Goal: Task Accomplishment & Management: Complete application form

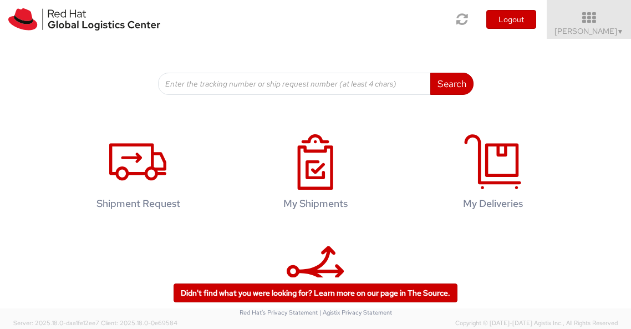
scroll to position [139, 0]
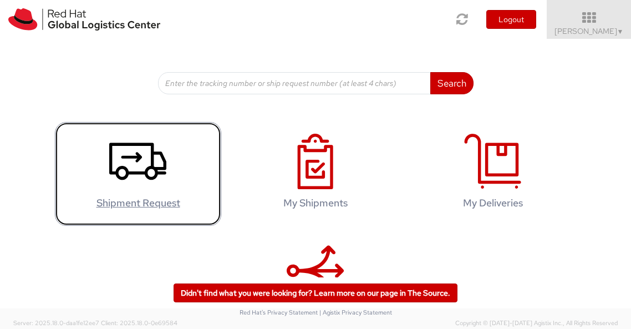
click at [134, 183] on icon at bounding box center [137, 161] width 57 height 55
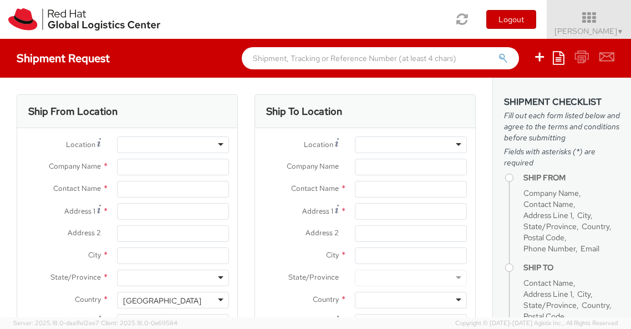
select select "725"
select select
click at [140, 140] on div at bounding box center [173, 144] width 112 height 17
click at [140, 165] on input "Company Name *" at bounding box center [173, 167] width 112 height 17
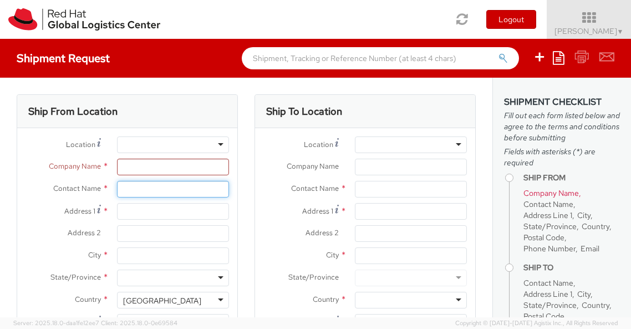
click at [137, 190] on input "text" at bounding box center [173, 189] width 112 height 17
type input "Red Hat"
type input "[PERSON_NAME]"
type input "[EMAIL_ADDRESS][DOMAIN_NAME]"
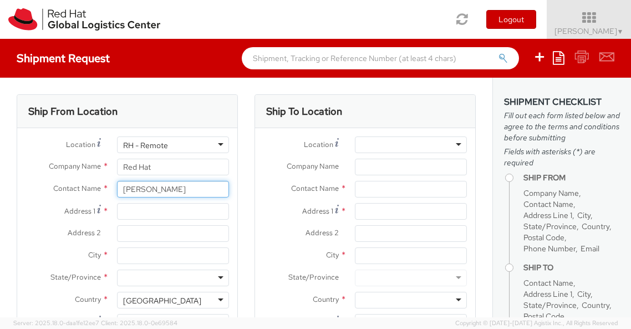
type input "[PERSON_NAME]"
type input "[STREET_ADDRESS][PERSON_NAME]"
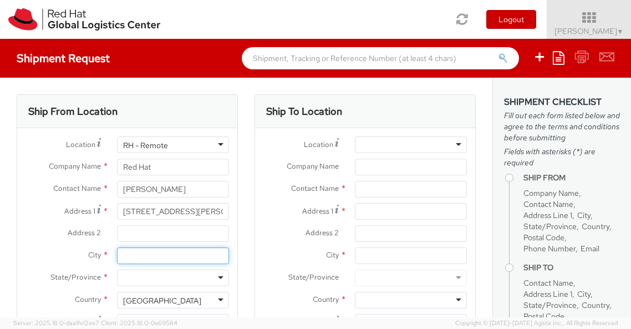
type input "[GEOGRAPHIC_DATA]"
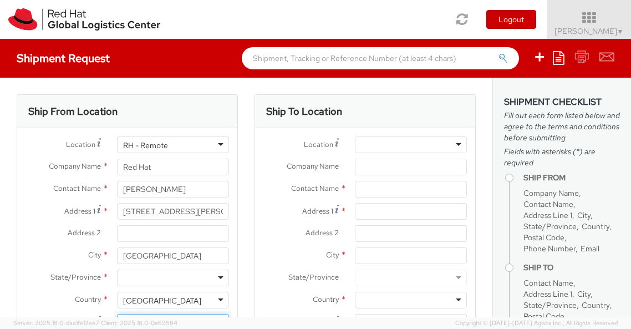
type input "37932"
type input "8652010690"
type input "[EMAIL_ADDRESS][DOMAIN_NAME]"
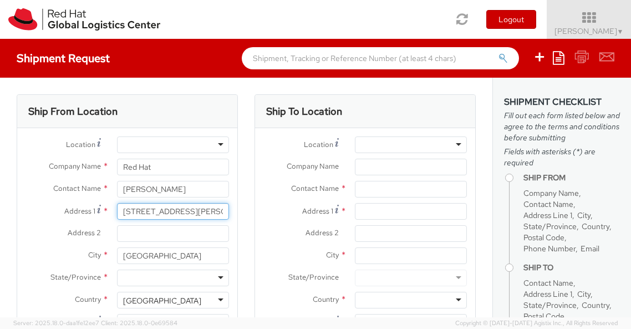
click at [135, 212] on input "[STREET_ADDRESS][PERSON_NAME]" at bounding box center [173, 211] width 112 height 17
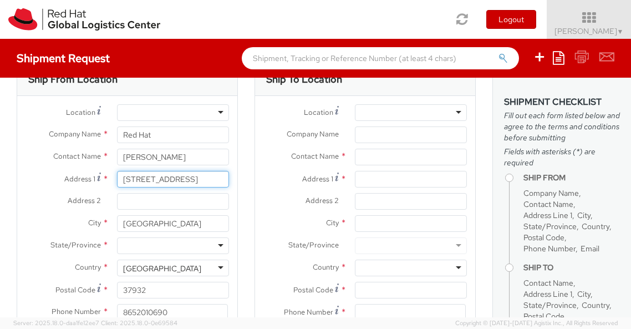
scroll to position [36, 0]
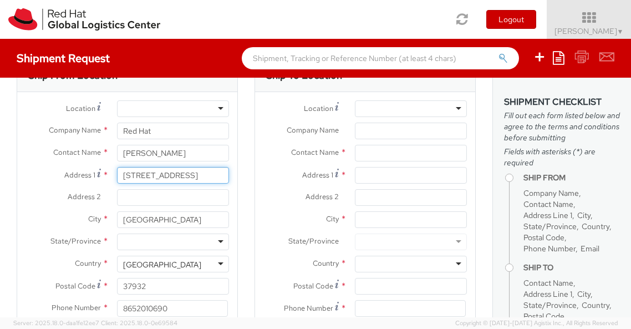
type input "[STREET_ADDRESS]"
click at [137, 244] on div at bounding box center [173, 241] width 112 height 17
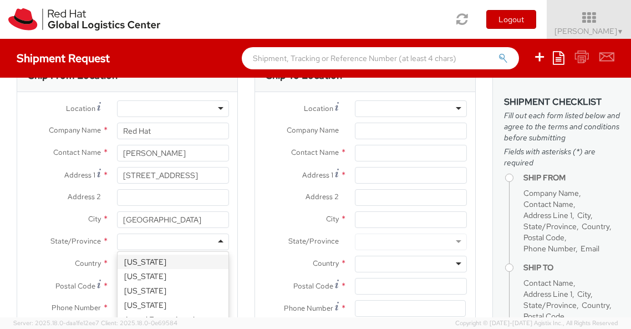
type input "t"
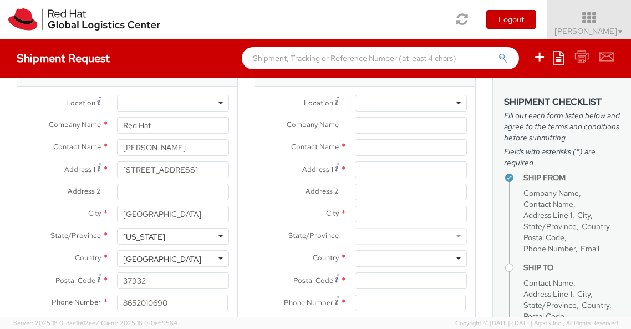
scroll to position [0, 0]
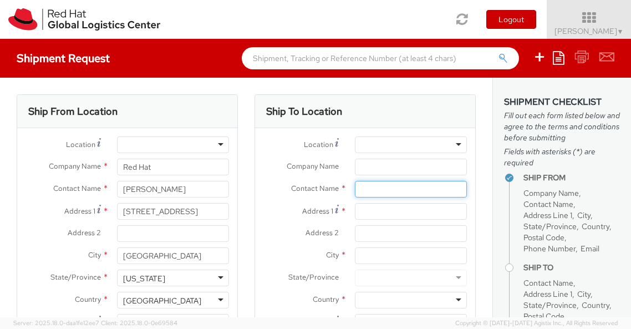
click at [364, 186] on input "text" at bounding box center [411, 189] width 112 height 17
type input "[PERSON_NAME]"
click at [376, 211] on input "Address 1 *" at bounding box center [411, 211] width 112 height 17
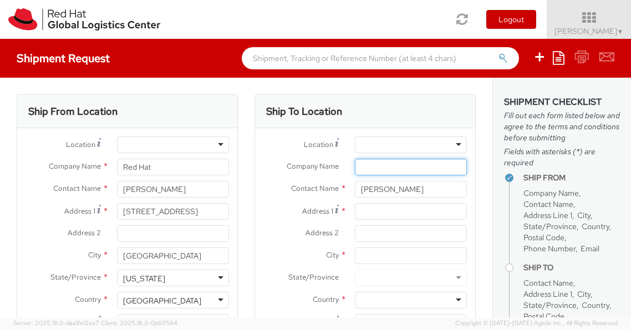
click at [371, 167] on input "Company Name *" at bounding box center [411, 167] width 112 height 17
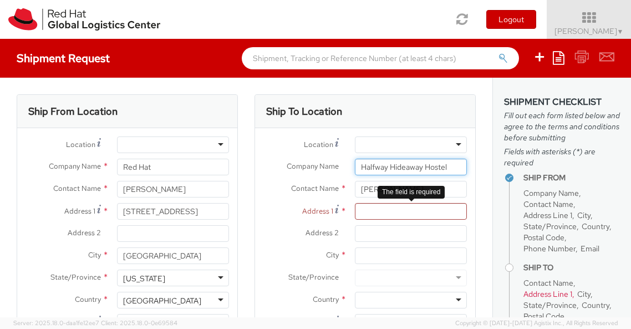
type input "Halfway Hideaway Hostel"
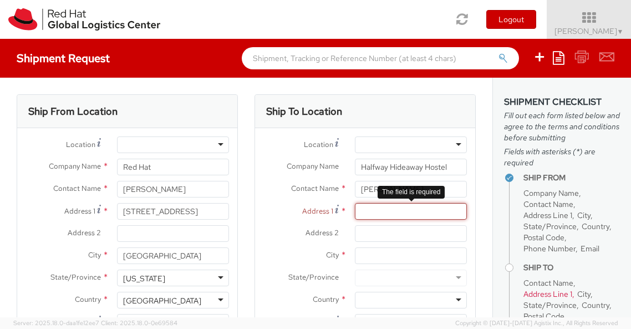
click at [386, 211] on input "Address 1 *" at bounding box center [411, 211] width 112 height 17
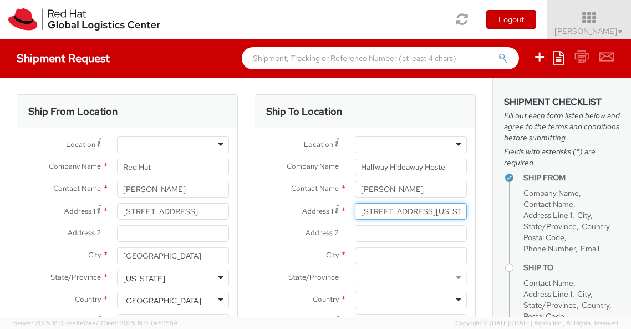
type input "[STREET_ADDRESS][US_STATE]"
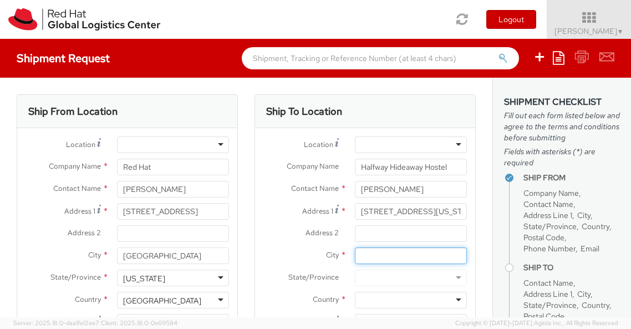
click at [391, 257] on input "City *" at bounding box center [411, 255] width 112 height 17
type input "Harpers Ferry"
click at [384, 277] on div at bounding box center [411, 277] width 112 height 17
click at [381, 276] on div at bounding box center [411, 277] width 112 height 17
click at [397, 273] on div at bounding box center [411, 277] width 112 height 17
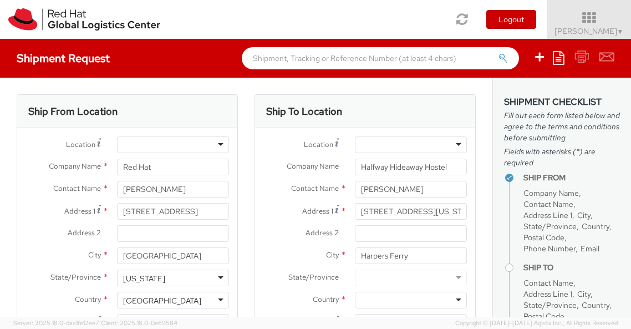
click at [397, 273] on div at bounding box center [411, 277] width 112 height 17
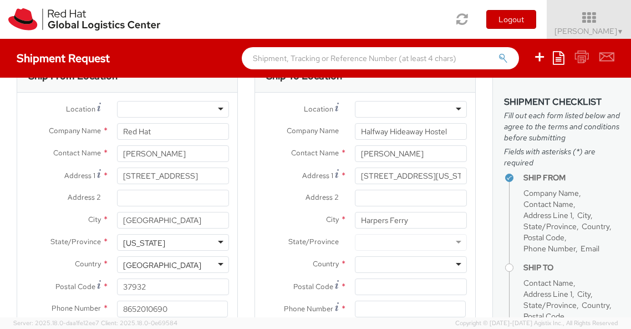
scroll to position [47, 0]
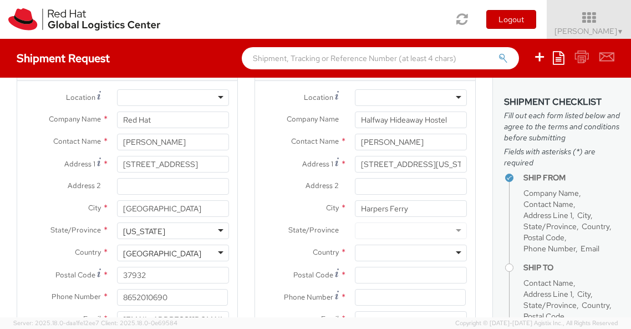
click at [371, 232] on div at bounding box center [411, 230] width 112 height 17
click at [368, 256] on div at bounding box center [411, 252] width 112 height 17
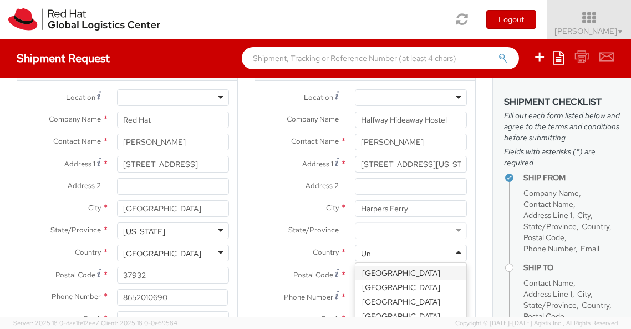
type input "Uni"
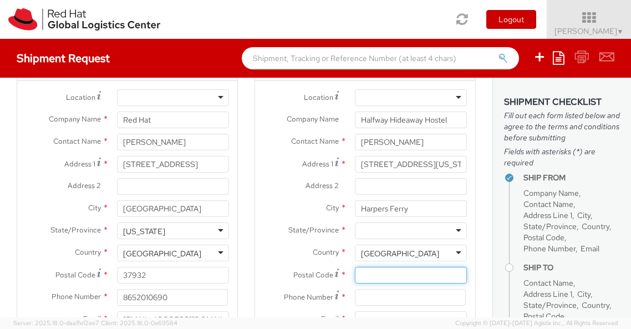
click at [378, 277] on input "Postal Code *" at bounding box center [411, 275] width 112 height 17
type input "25425"
click at [397, 298] on input at bounding box center [410, 297] width 111 height 17
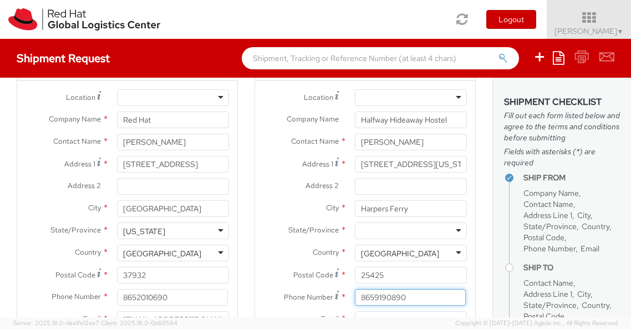
type input "8659190890"
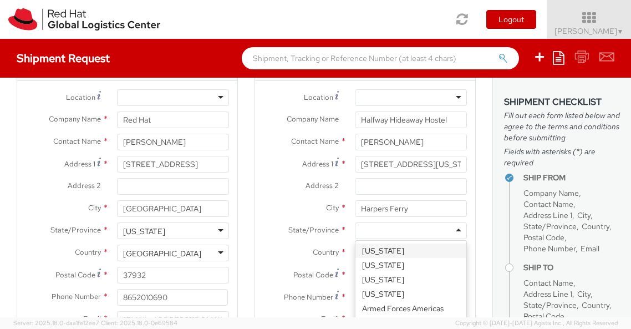
click at [410, 231] on div at bounding box center [411, 230] width 112 height 17
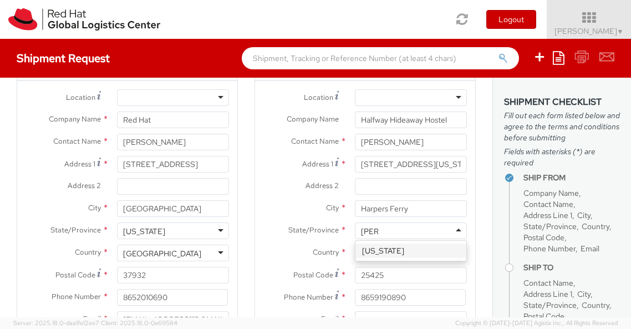
type input "West"
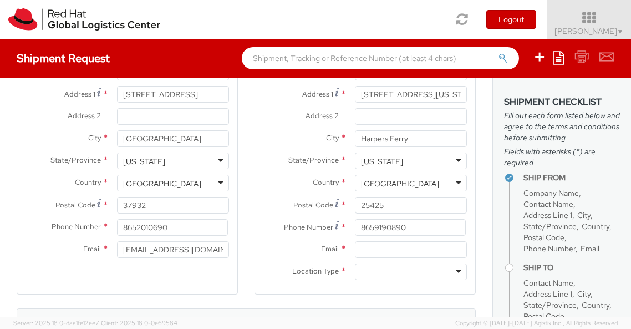
scroll to position [120, 0]
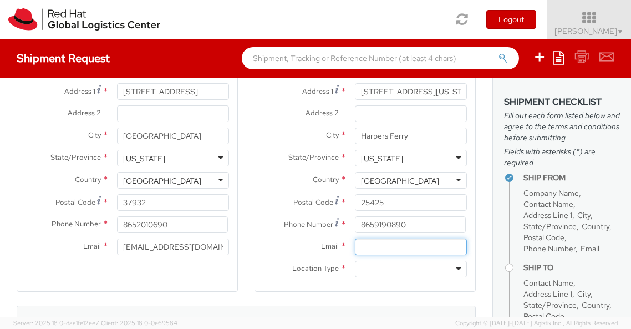
click at [402, 251] on input "Email *" at bounding box center [411, 246] width 112 height 17
type input "[EMAIL_ADDRESS][DOMAIN_NAME]"
click at [388, 271] on div at bounding box center [411, 269] width 112 height 17
click at [385, 272] on div "Business" at bounding box center [376, 269] width 30 height 11
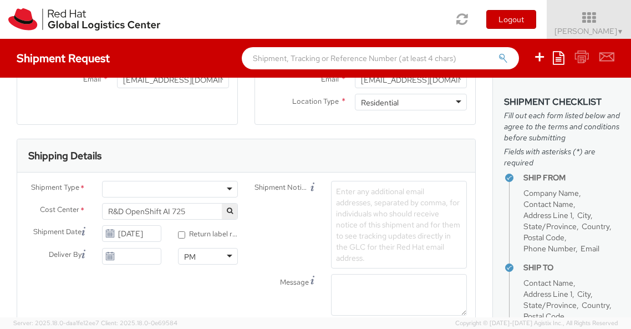
scroll to position [288, 0]
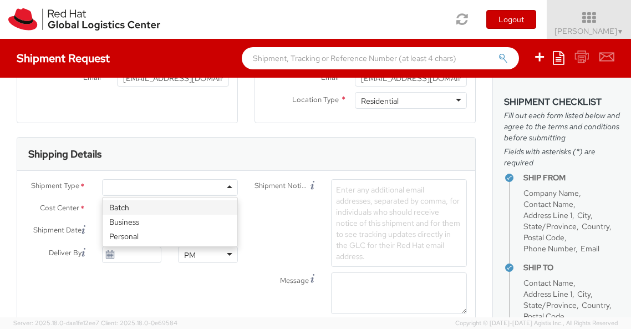
click at [210, 191] on div at bounding box center [170, 187] width 136 height 17
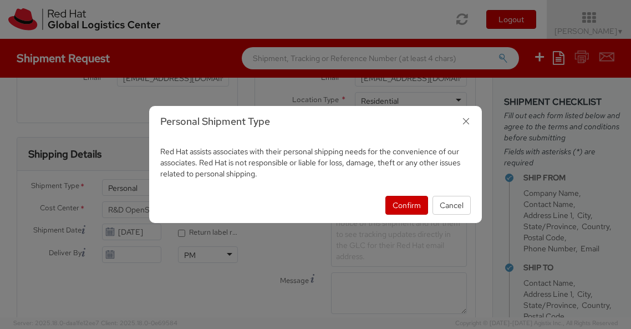
select select "900"
click at [415, 206] on button "Confirm" at bounding box center [406, 205] width 43 height 19
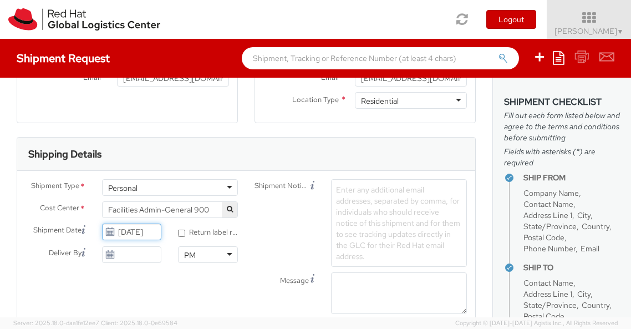
click at [130, 233] on input "[DATE]" at bounding box center [132, 231] width 60 height 17
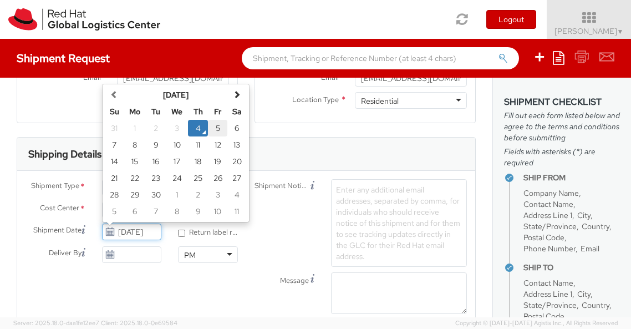
click at [215, 128] on td "5" at bounding box center [217, 128] width 19 height 17
type input "[DATE]"
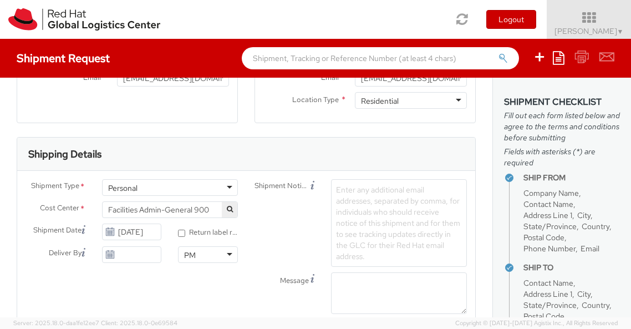
click at [109, 256] on use at bounding box center [110, 254] width 8 height 8
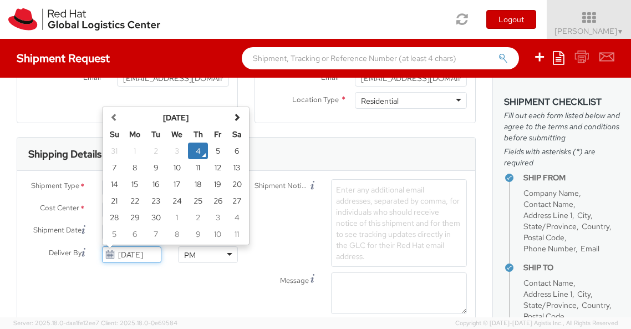
click at [136, 253] on input "[DATE]" at bounding box center [132, 254] width 60 height 17
click at [135, 171] on td "8" at bounding box center [135, 167] width 22 height 17
type input "[DATE]"
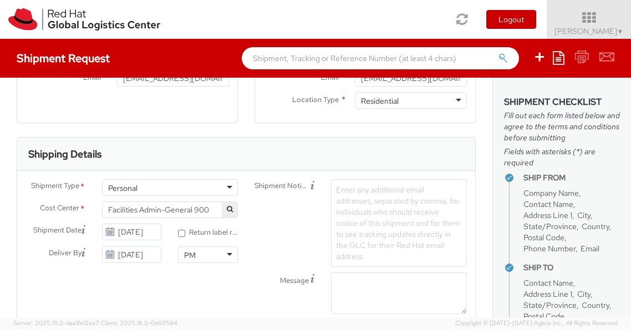
click at [186, 254] on div "PM" at bounding box center [190, 254] width 12 height 11
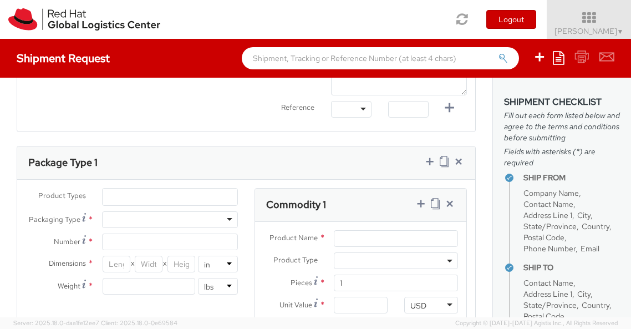
scroll to position [513, 0]
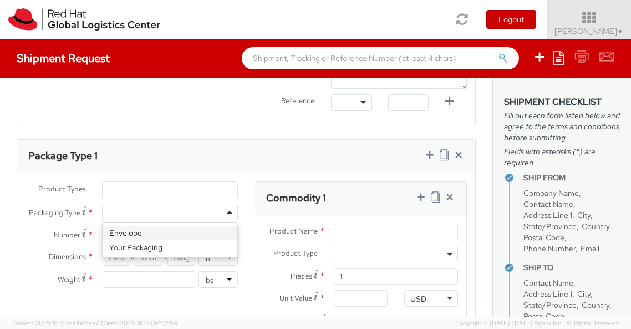
click at [161, 211] on div at bounding box center [170, 213] width 136 height 17
type input "1"
type input "9.5"
type input "12.5"
type input "0.25"
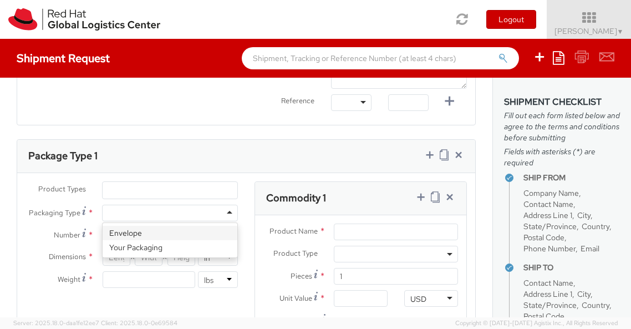
type input "1"
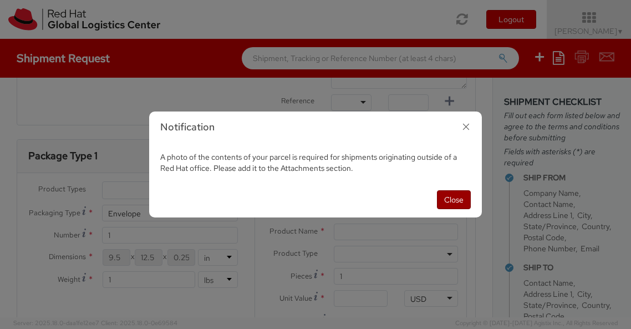
click at [459, 201] on button "Close" at bounding box center [454, 199] width 34 height 19
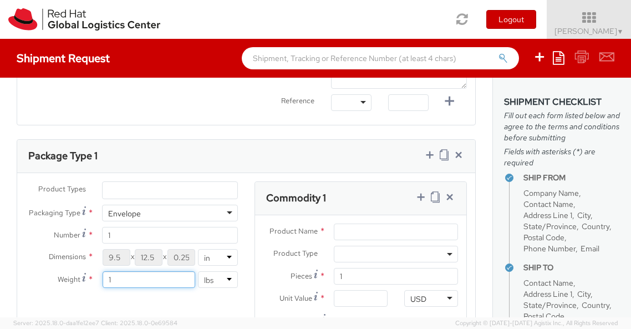
click at [154, 278] on input "1" at bounding box center [149, 279] width 93 height 17
type input "5"
click at [192, 305] on div "Product Types * Documents Docking Station Laptop Monitor Other Hardware Server …" at bounding box center [246, 273] width 458 height 185
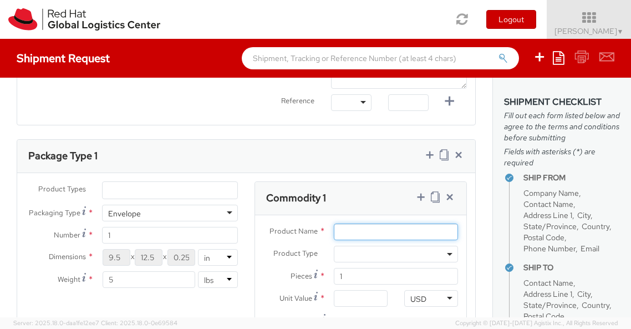
click at [360, 231] on input "Product Name *" at bounding box center [396, 231] width 124 height 17
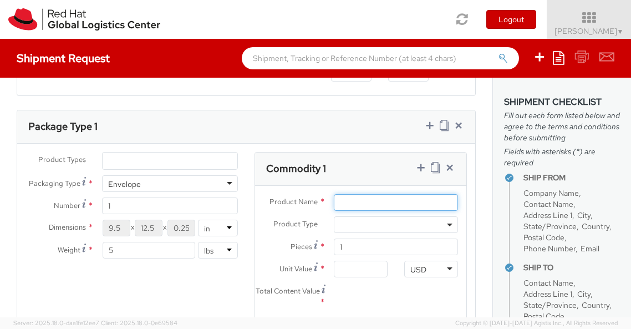
scroll to position [545, 0]
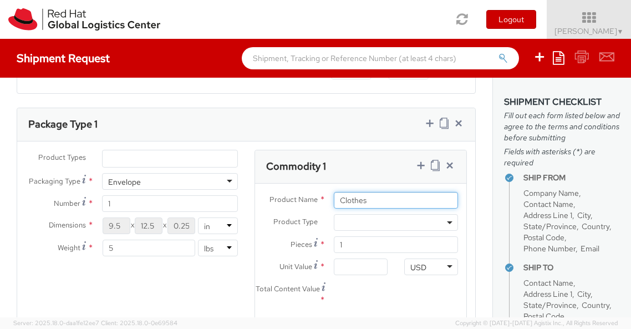
type input "Clothes"
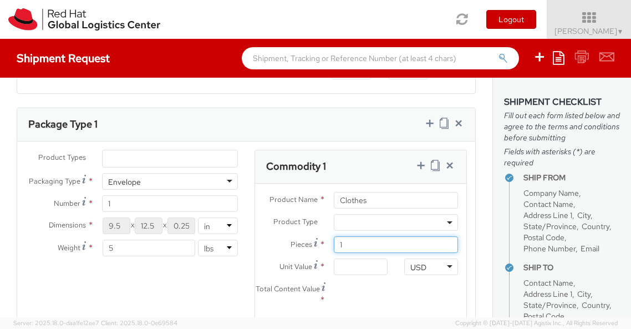
click at [363, 246] on input "1" at bounding box center [396, 244] width 124 height 17
type input "0.00"
type input "4"
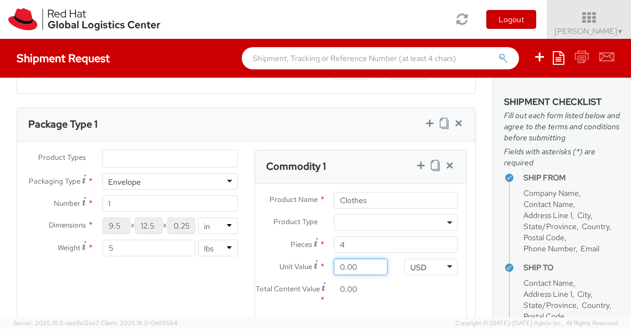
click at [365, 266] on input "0.00" at bounding box center [361, 266] width 54 height 17
type input "4.00"
type input "16.00"
type input "40.00"
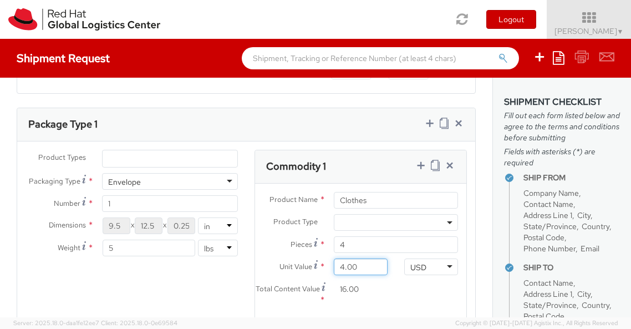
type input "160.00"
type input "400.00"
type input "1,600.00"
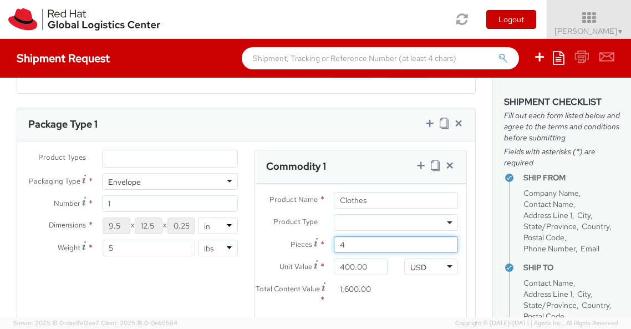
click at [346, 245] on input "4" at bounding box center [396, 244] width 124 height 17
type input "0.00"
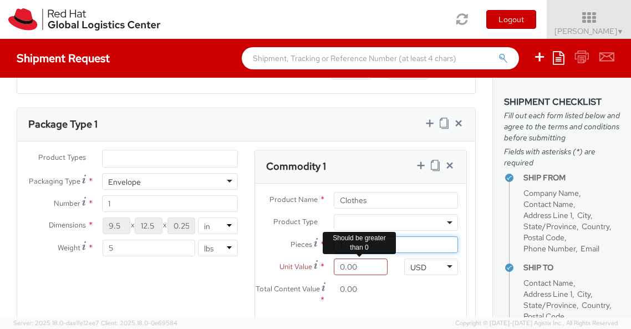
type input "1"
click at [355, 268] on input "0.00" at bounding box center [361, 266] width 54 height 17
type input "4.00"
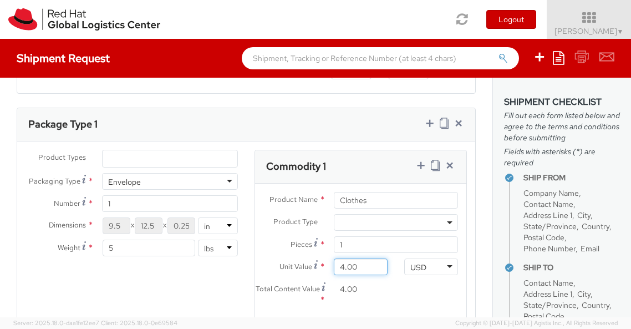
type input "40.00"
type input "400.00"
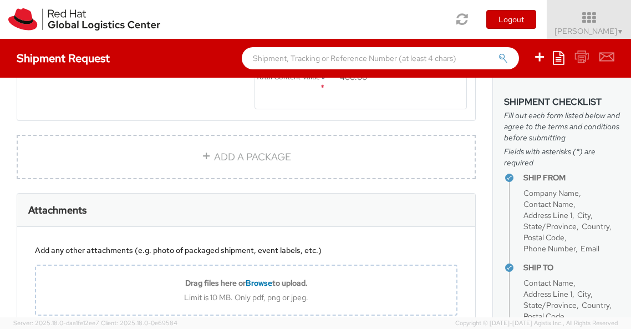
scroll to position [830, 0]
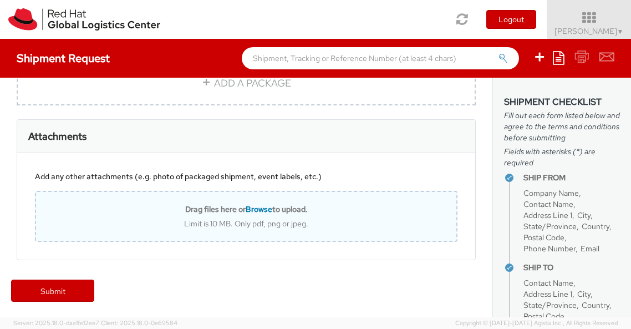
click at [258, 207] on span "Browse" at bounding box center [259, 209] width 27 height 10
type input "C:\fakepath\IMG_7645.pdf"
click at [263, 209] on span "Browse" at bounding box center [259, 209] width 27 height 10
type input "C:\fakepath\IMG_7645.jpg"
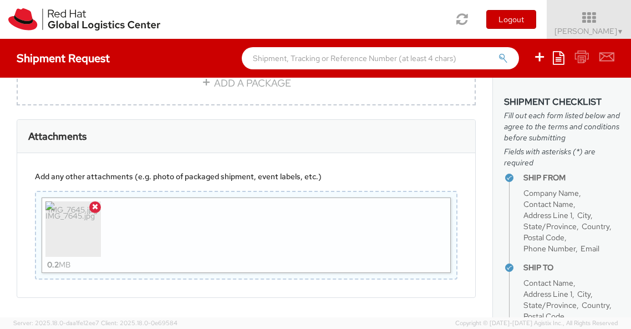
click at [428, 130] on div "Attachments" at bounding box center [246, 136] width 458 height 33
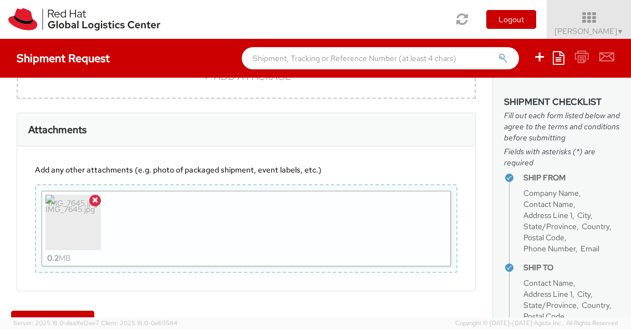
scroll to position [868, 0]
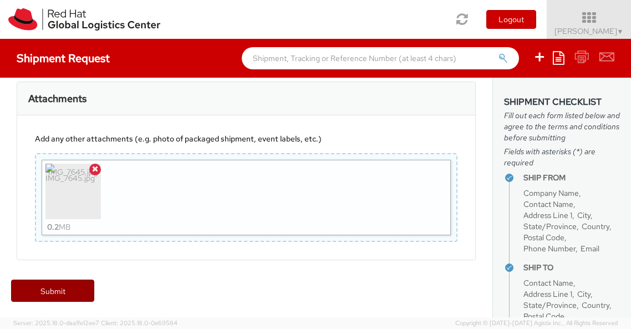
click at [55, 292] on link "Submit" at bounding box center [52, 290] width 83 height 22
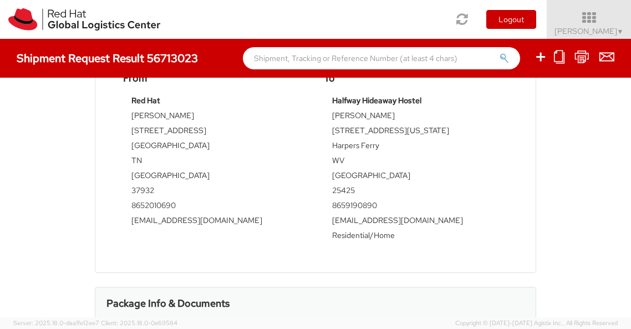
scroll to position [361, 0]
